Goal: Transaction & Acquisition: Purchase product/service

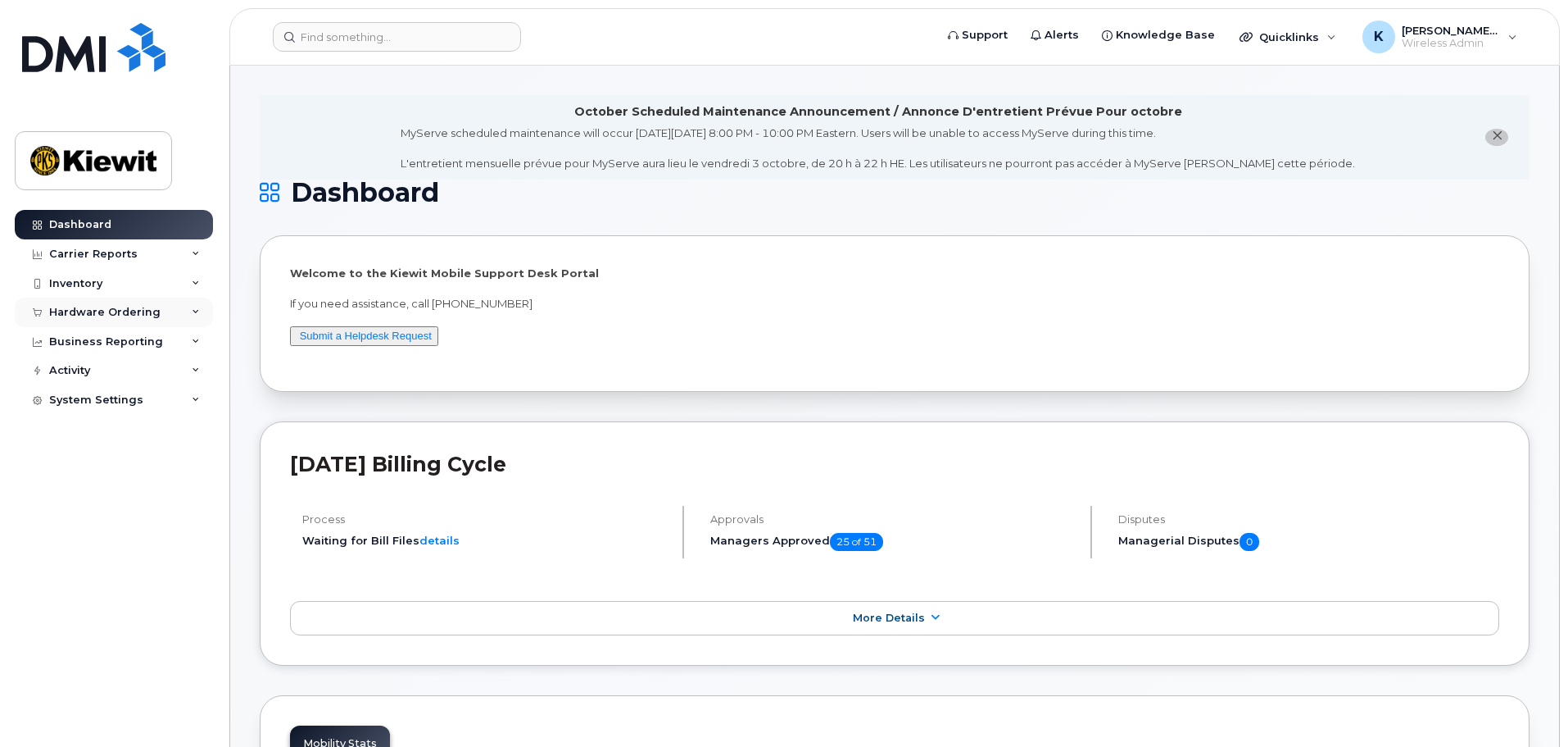
click at [159, 316] on div "Hardware Ordering" at bounding box center [114, 312] width 198 height 29
click at [144, 379] on link "Orders" at bounding box center [128, 374] width 170 height 31
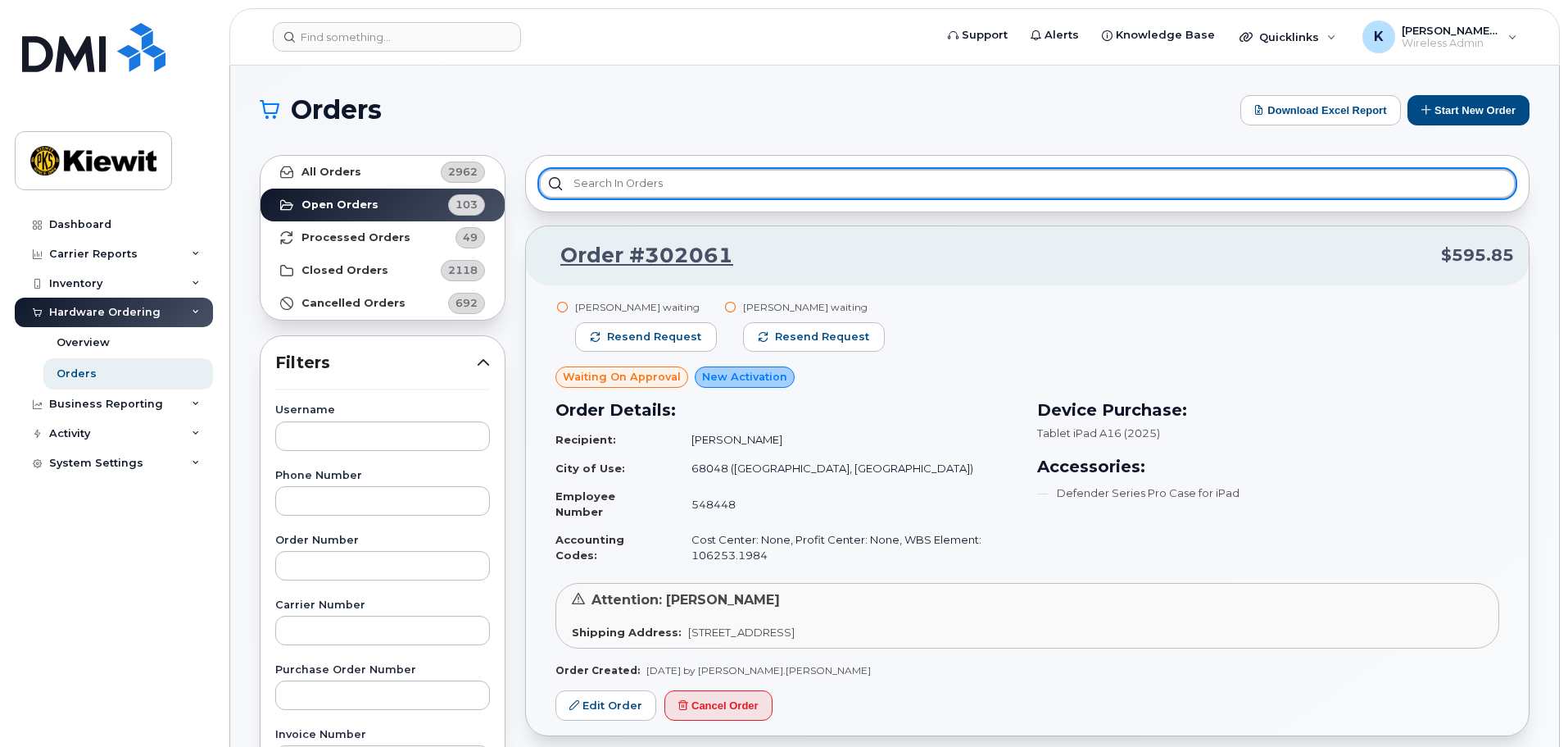
click at [1207, 180] on input "text" at bounding box center [1027, 183] width 977 height 29
type input "ipad"
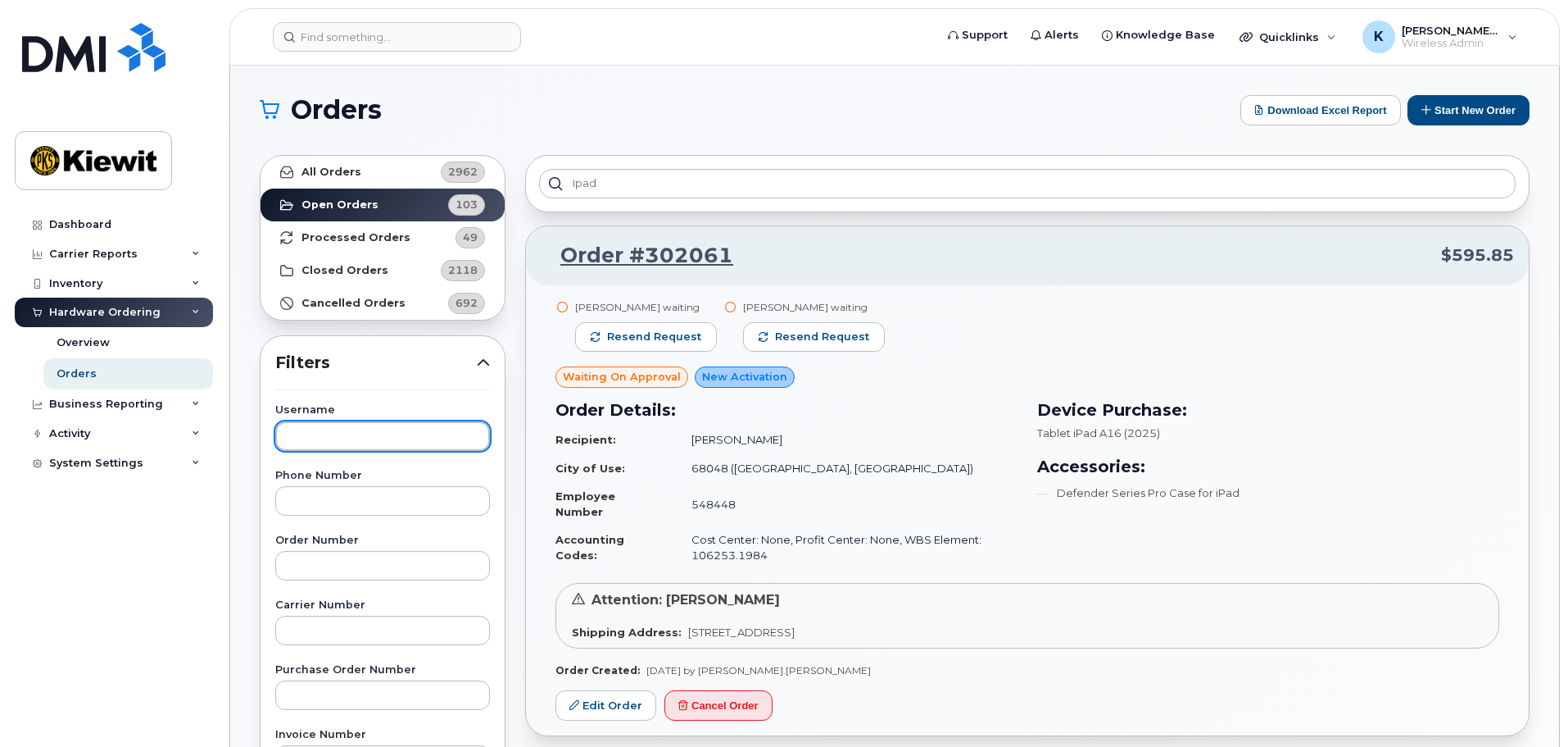
click at [387, 439] on input "text" at bounding box center [382, 436] width 214 height 29
type input "[PERSON_NAME].[PERSON_NAME]"
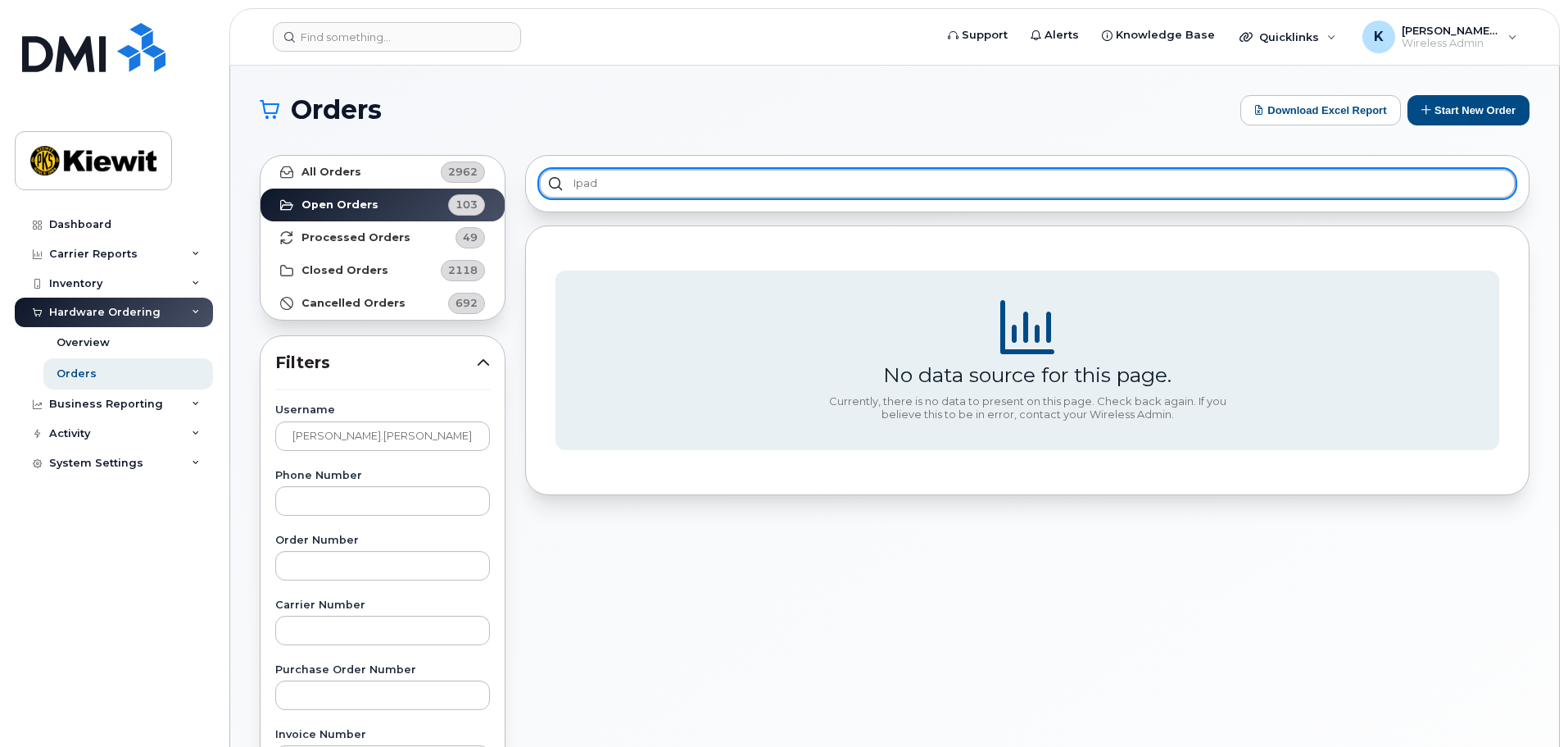
click at [576, 183] on input "ipad" at bounding box center [1027, 183] width 977 height 29
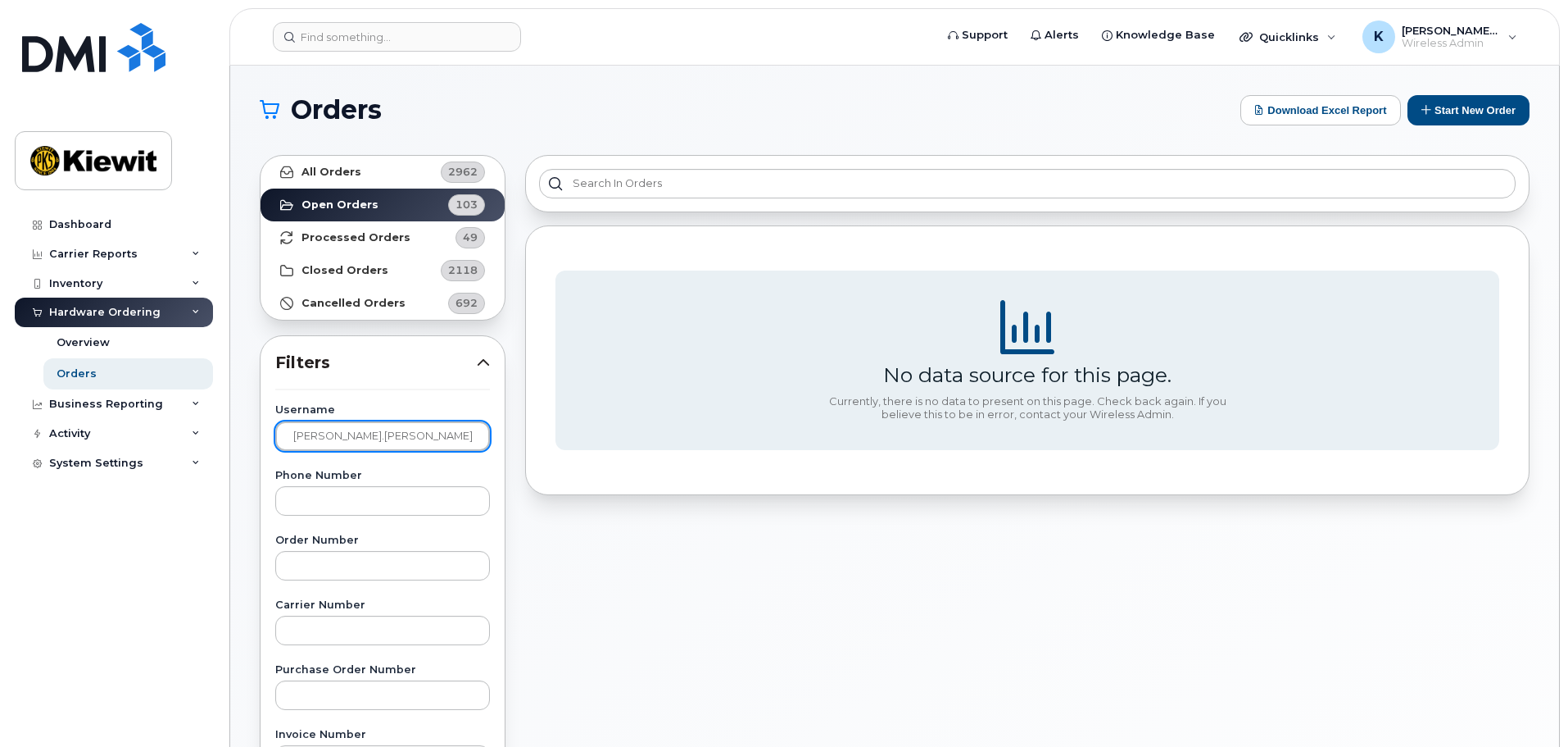
click at [423, 424] on input "[PERSON_NAME].[PERSON_NAME]" at bounding box center [382, 436] width 214 height 29
click at [408, 429] on input "[PERSON_NAME].[PERSON_NAME]" at bounding box center [382, 436] width 214 height 29
drag, startPoint x: 408, startPoint y: 429, endPoint x: 328, endPoint y: 432, distance: 80.1
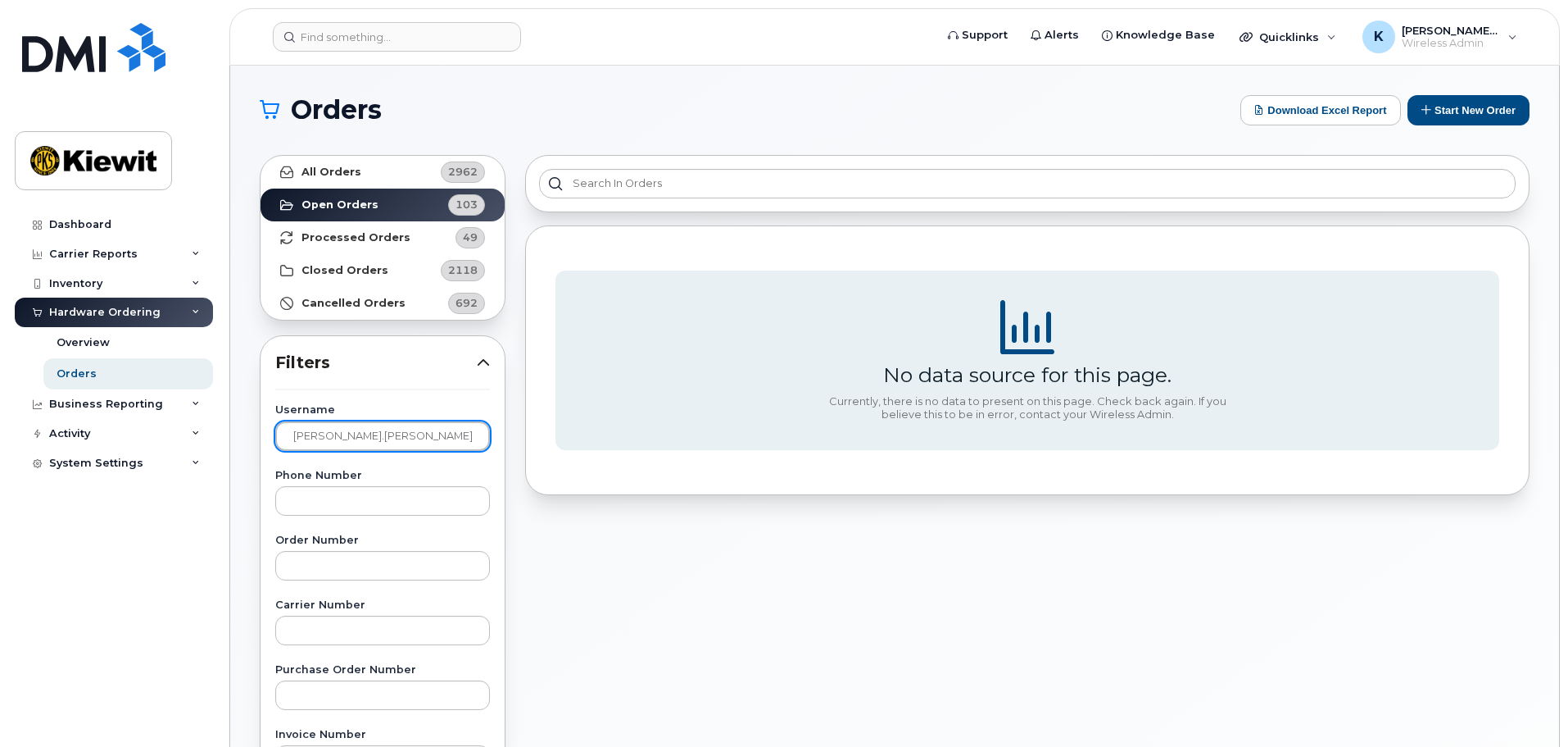
click at [328, 432] on input "[PERSON_NAME].[PERSON_NAME]" at bounding box center [382, 436] width 214 height 29
type input "[PERSON_NAME]"
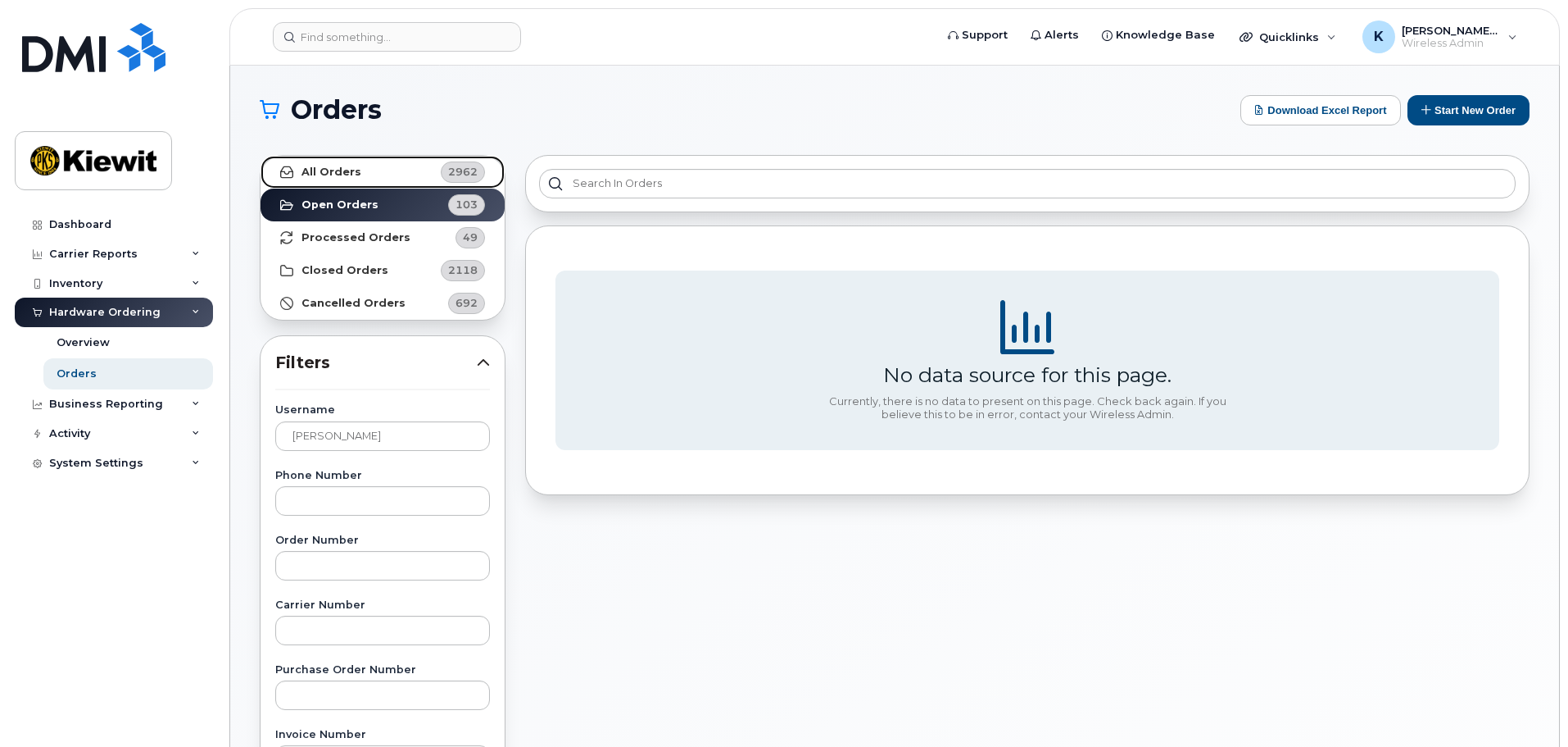
click at [363, 178] on link "All Orders 2962" at bounding box center [382, 172] width 244 height 33
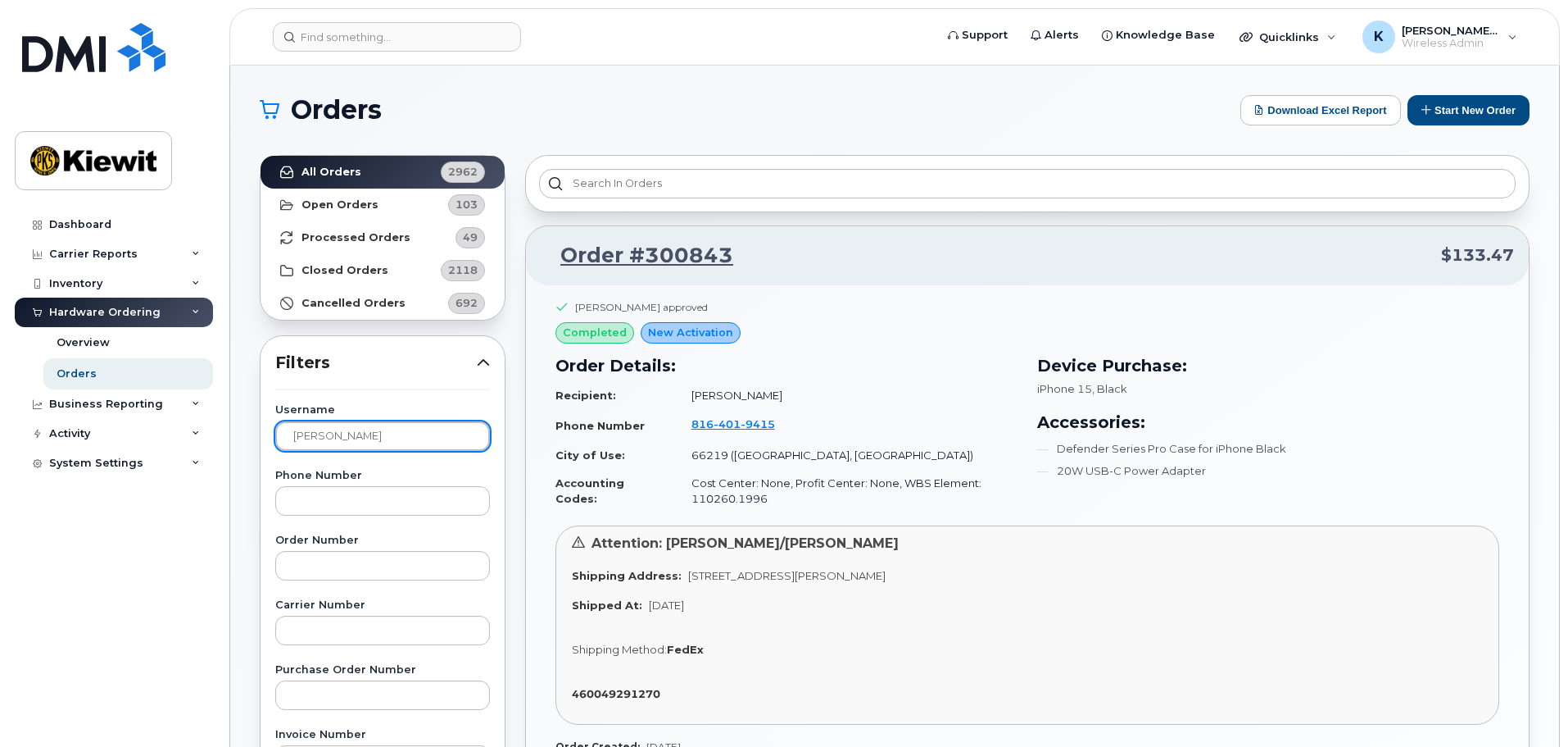
click at [397, 439] on input "[PERSON_NAME]" at bounding box center [382, 436] width 214 height 29
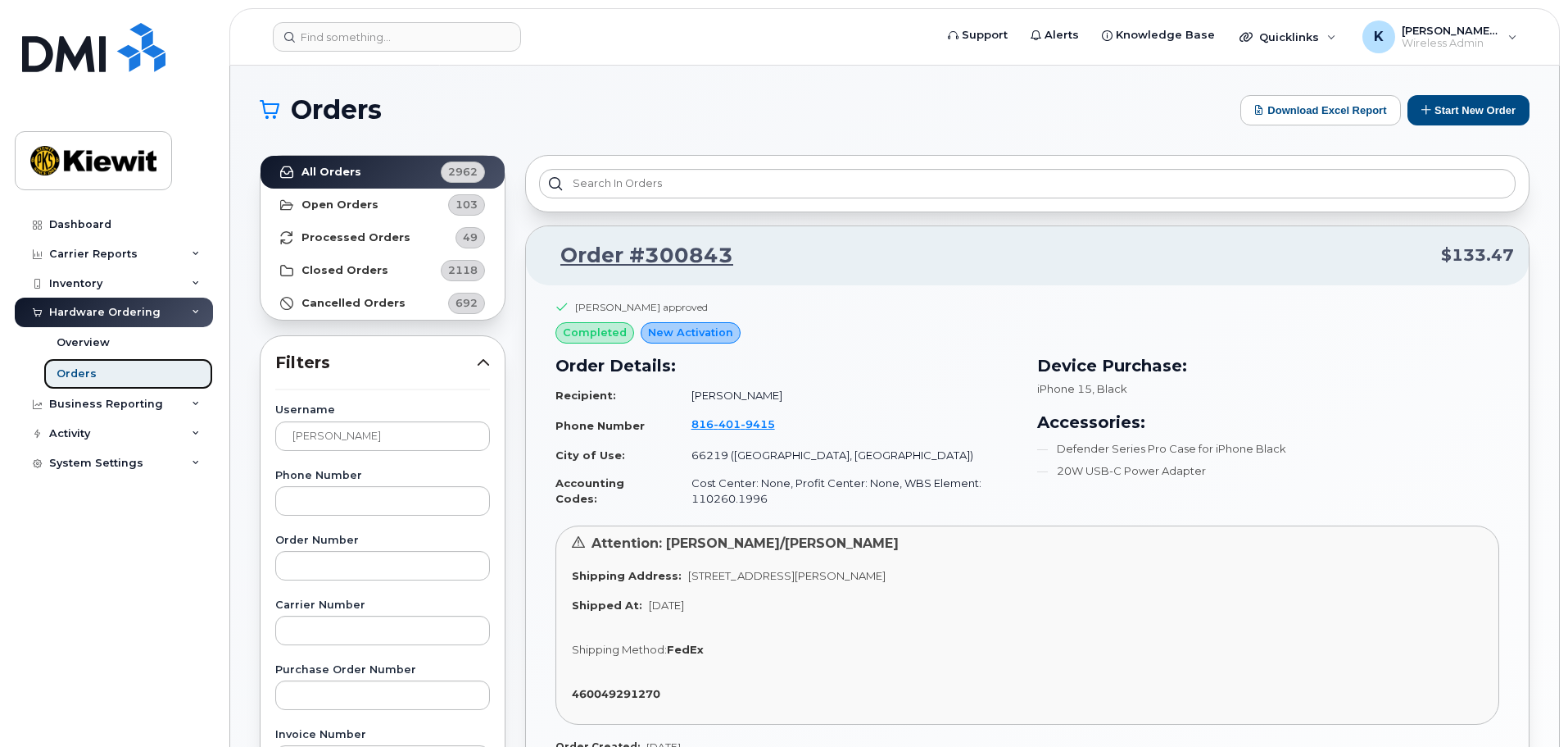
click at [102, 368] on link "Orders" at bounding box center [128, 374] width 170 height 31
click at [1452, 118] on button "Start New Order" at bounding box center [1468, 110] width 122 height 30
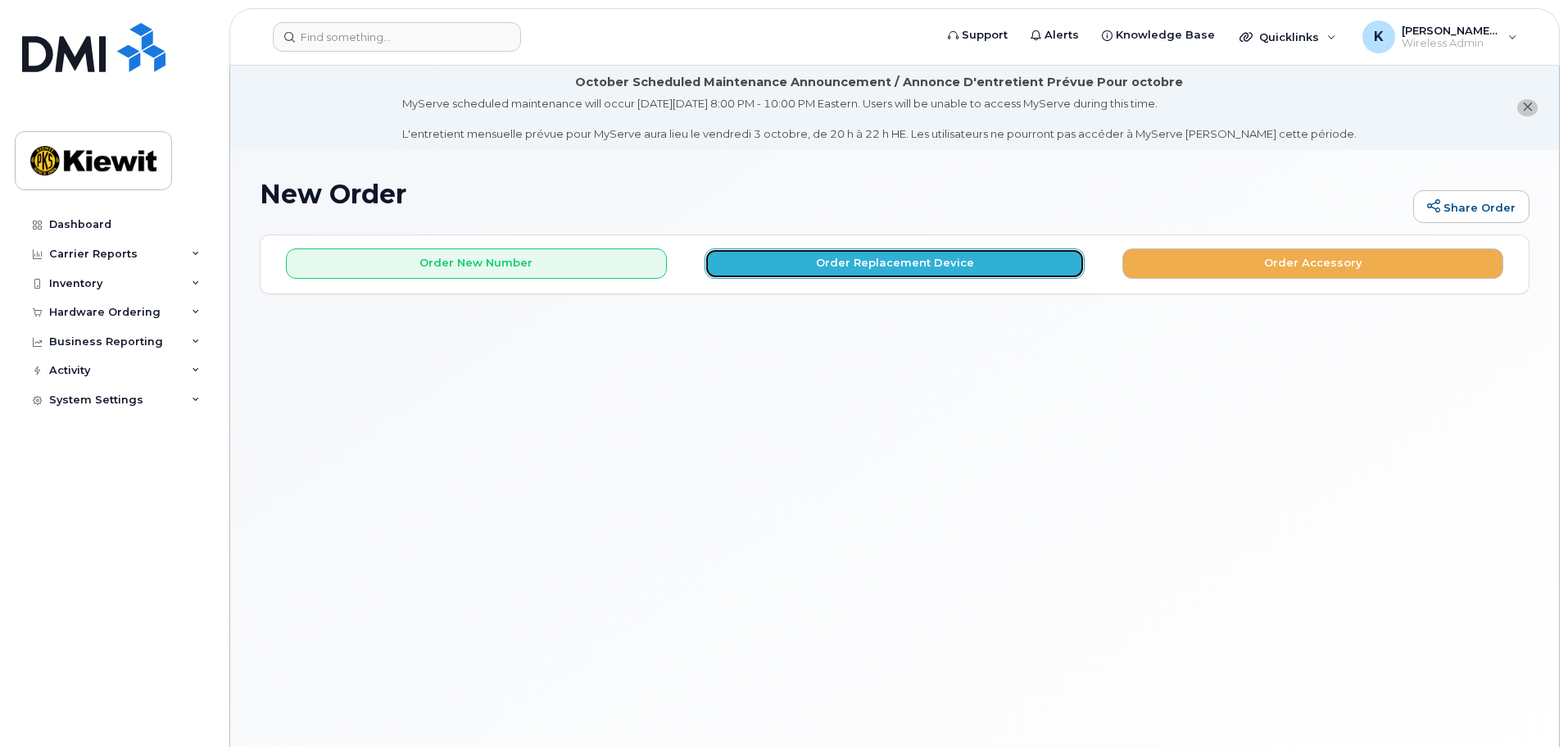
click at [941, 250] on button "Order Replacement Device" at bounding box center [895, 264] width 381 height 30
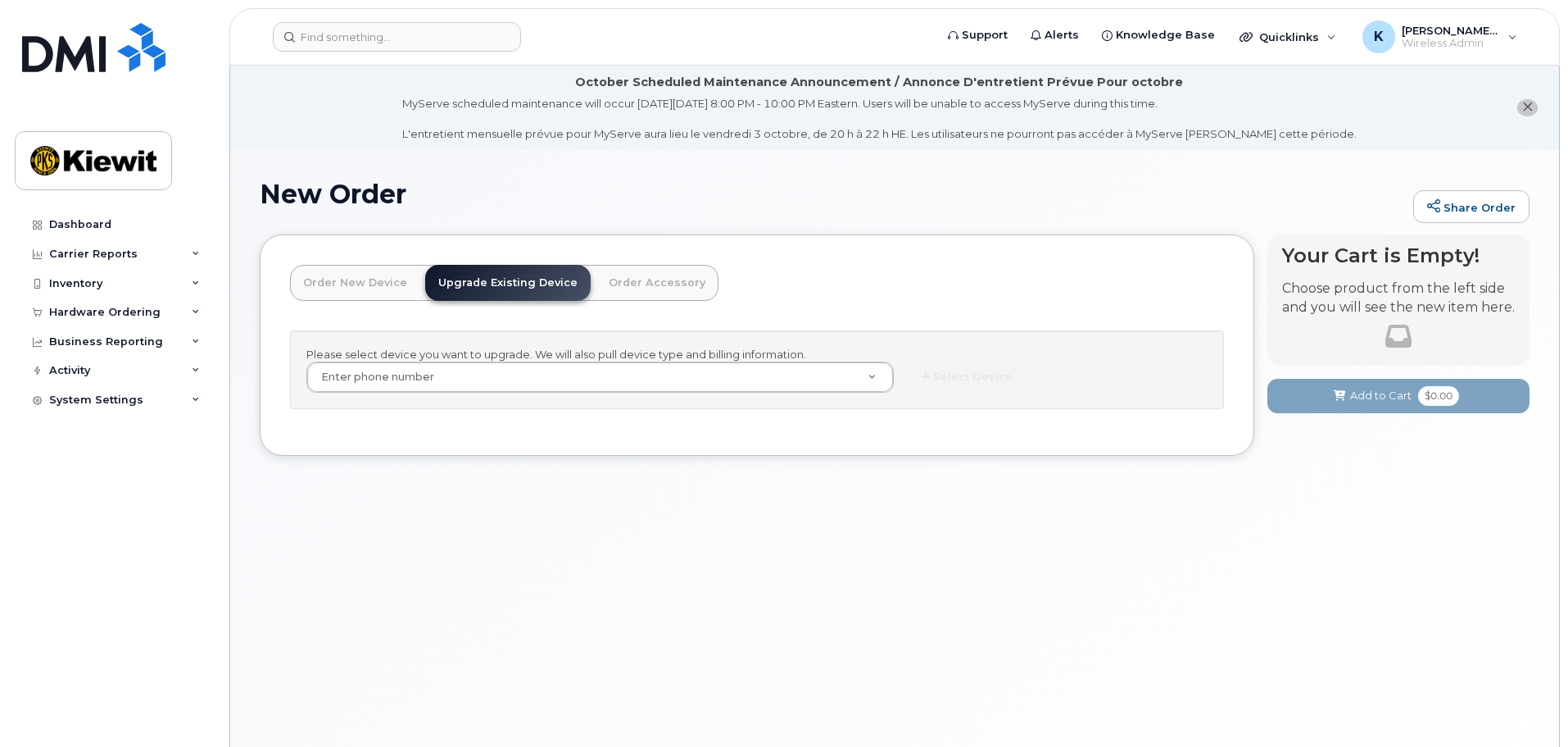
click at [382, 287] on link "Order New Device" at bounding box center [355, 283] width 130 height 36
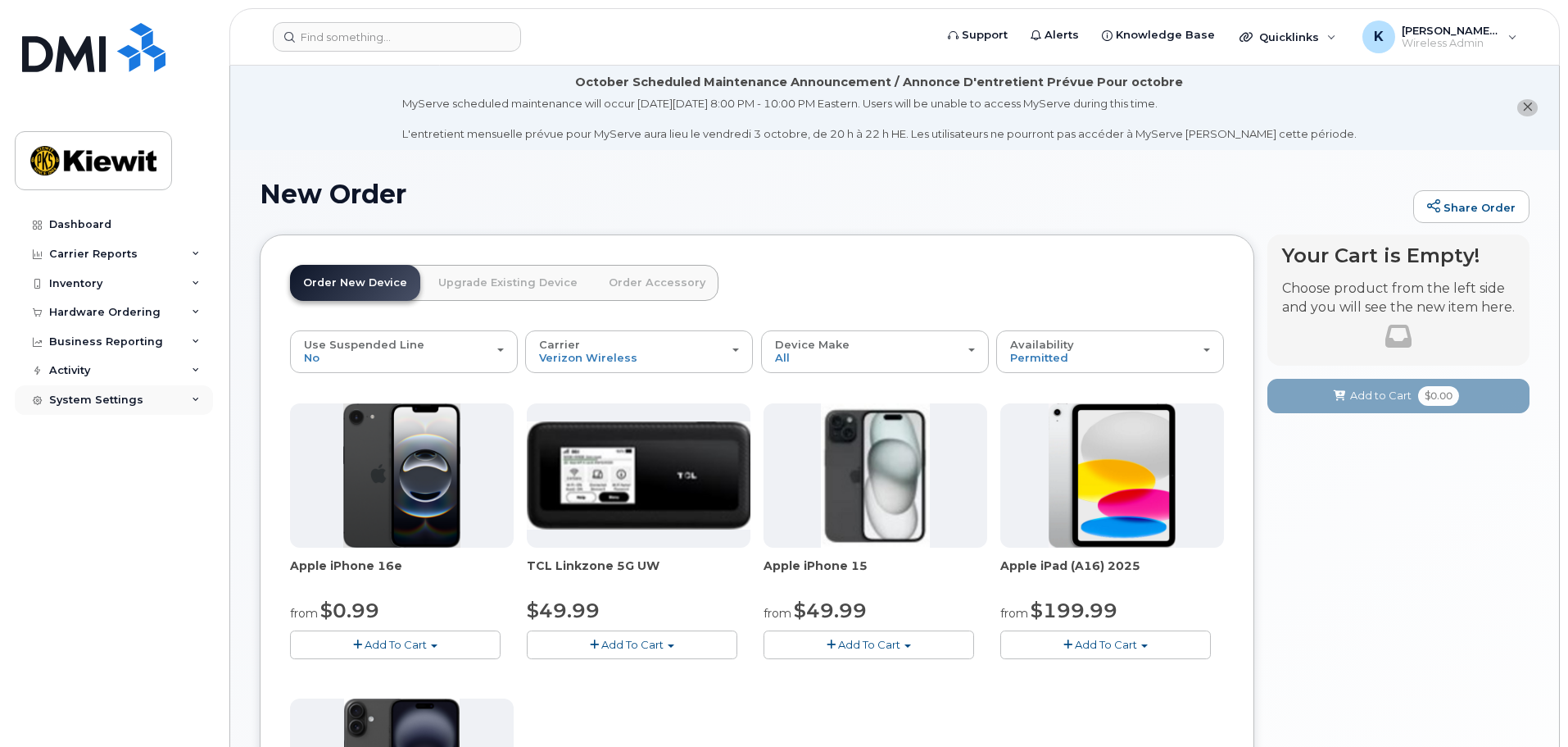
click at [166, 408] on div "System Settings" at bounding box center [114, 400] width 198 height 29
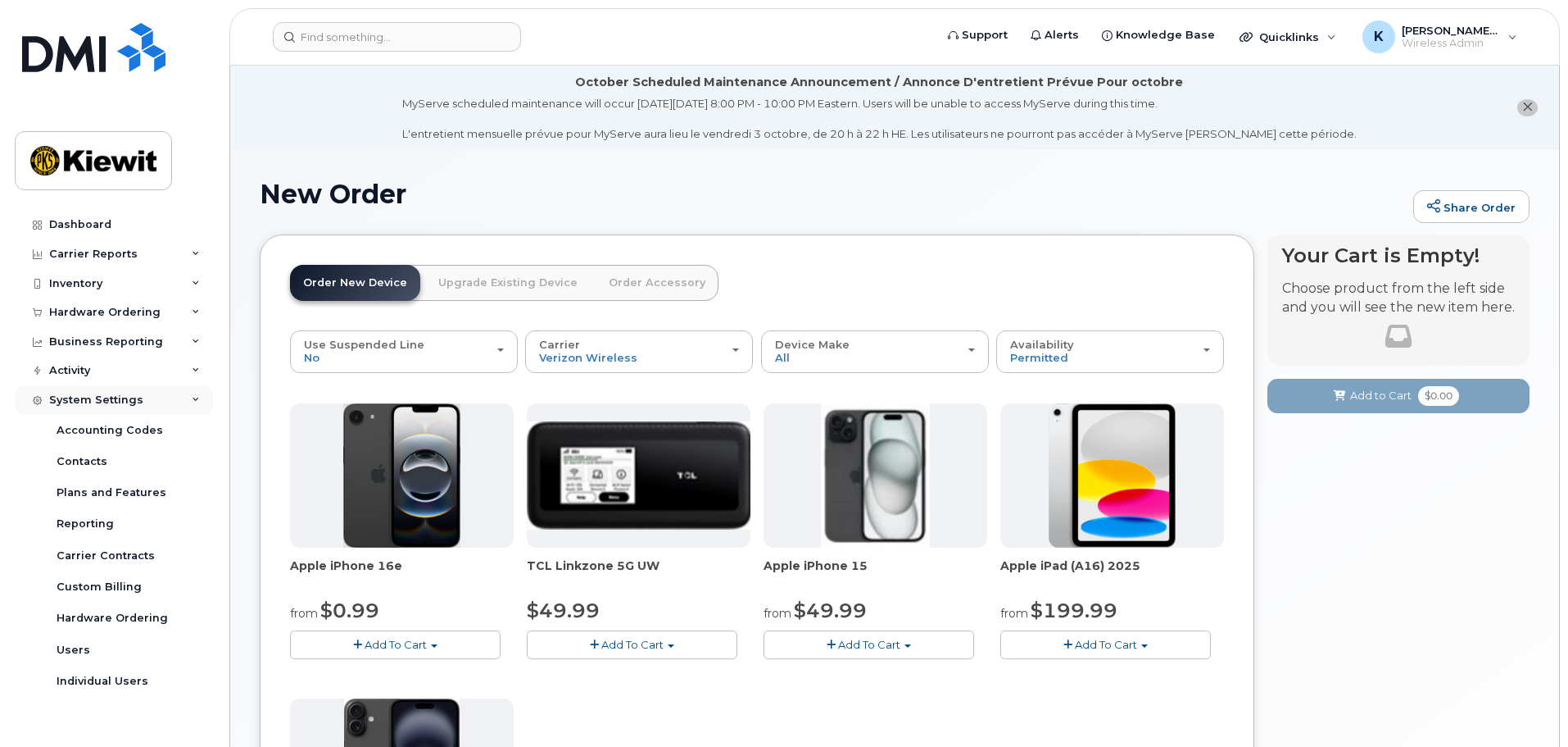
click at [166, 408] on div "System Settings" at bounding box center [114, 400] width 198 height 29
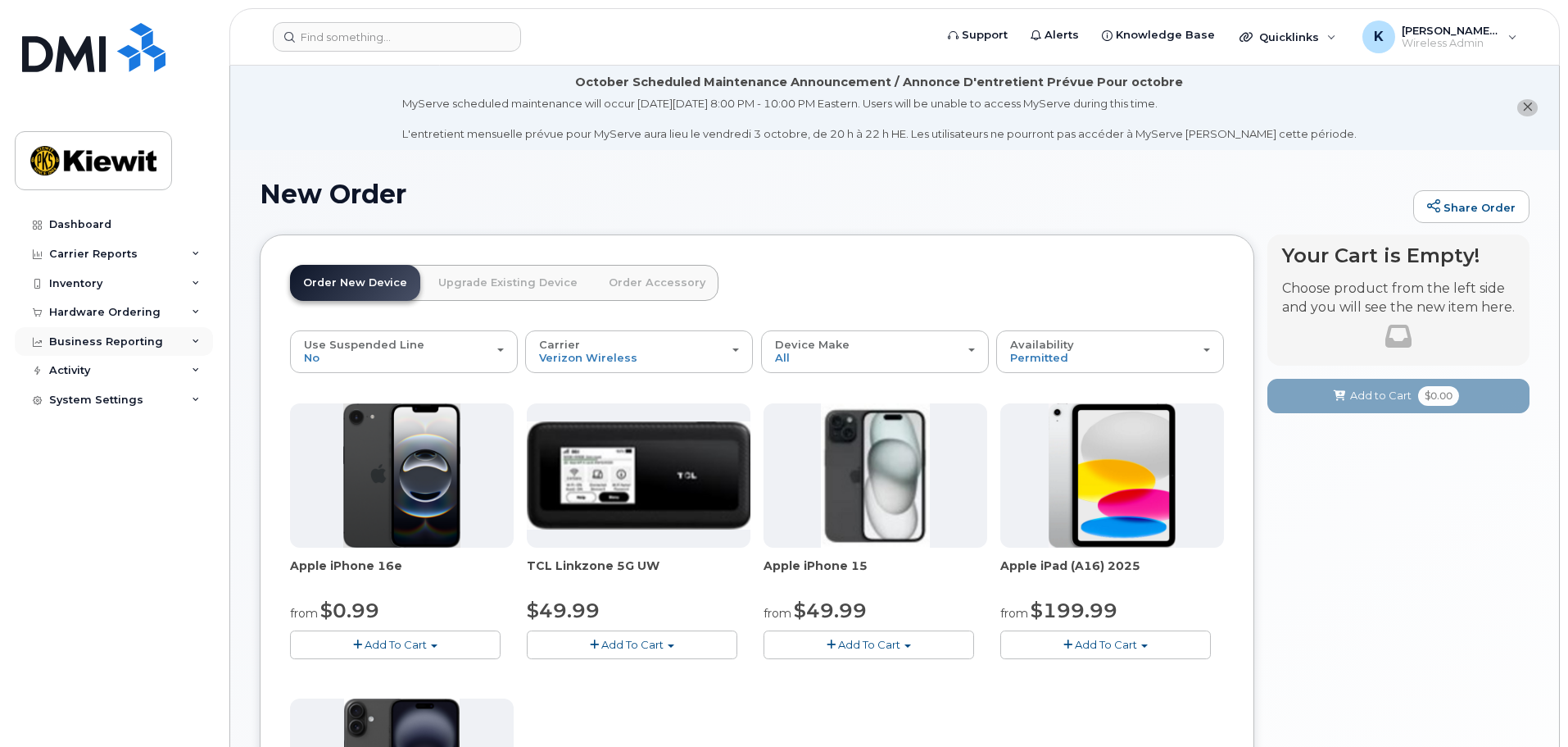
click at [165, 327] on div "Business Reporting" at bounding box center [114, 342] width 198 height 29
click at [164, 307] on div "Hardware Ordering" at bounding box center [114, 312] width 198 height 29
